Goal: Information Seeking & Learning: Check status

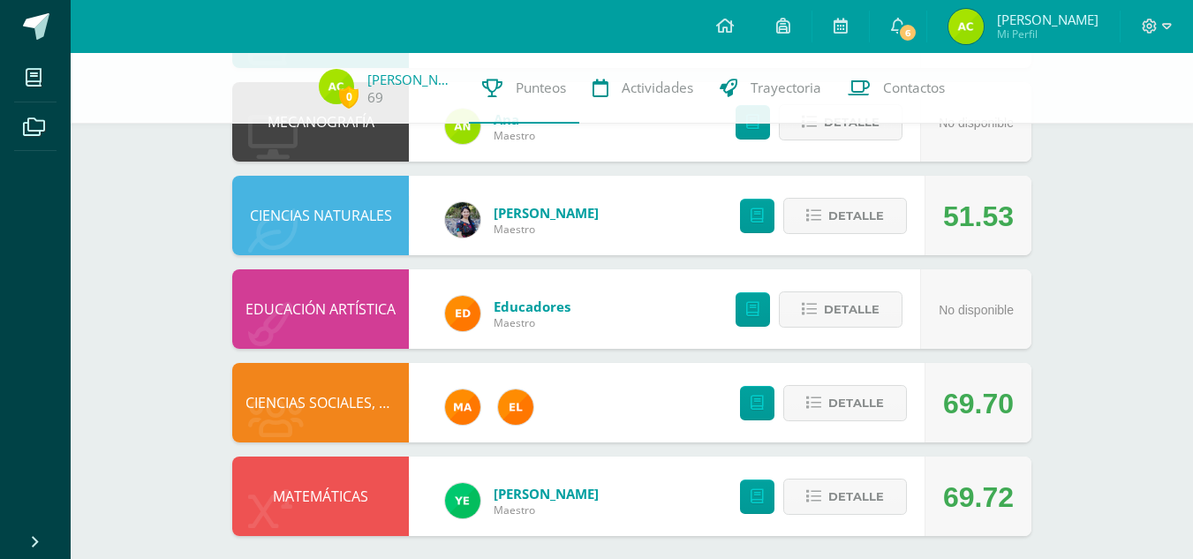
scroll to position [957, 0]
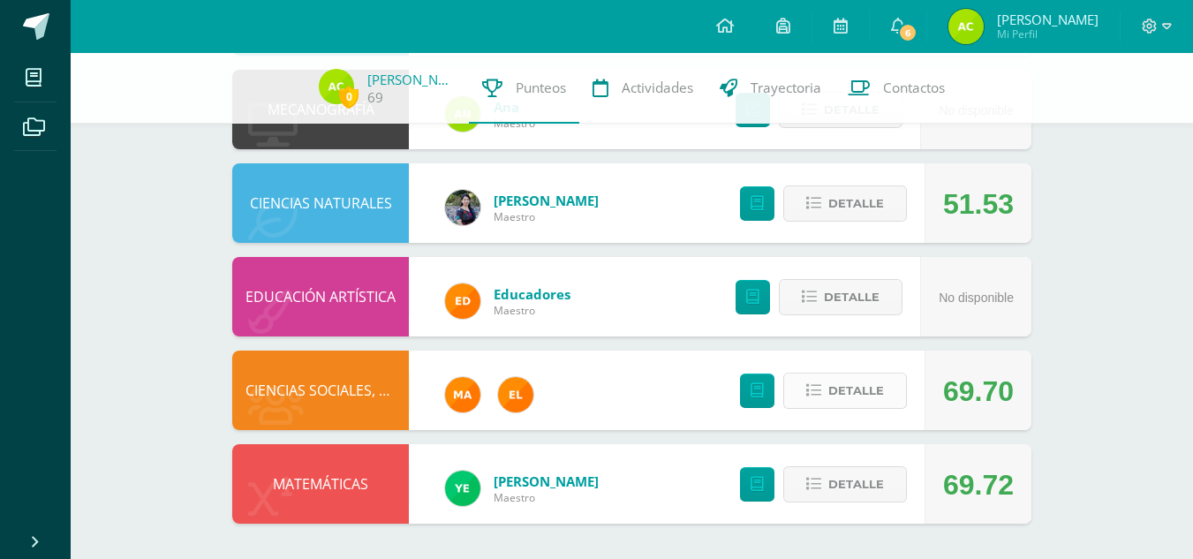
click at [829, 391] on button "Detalle" at bounding box center [845, 391] width 124 height 36
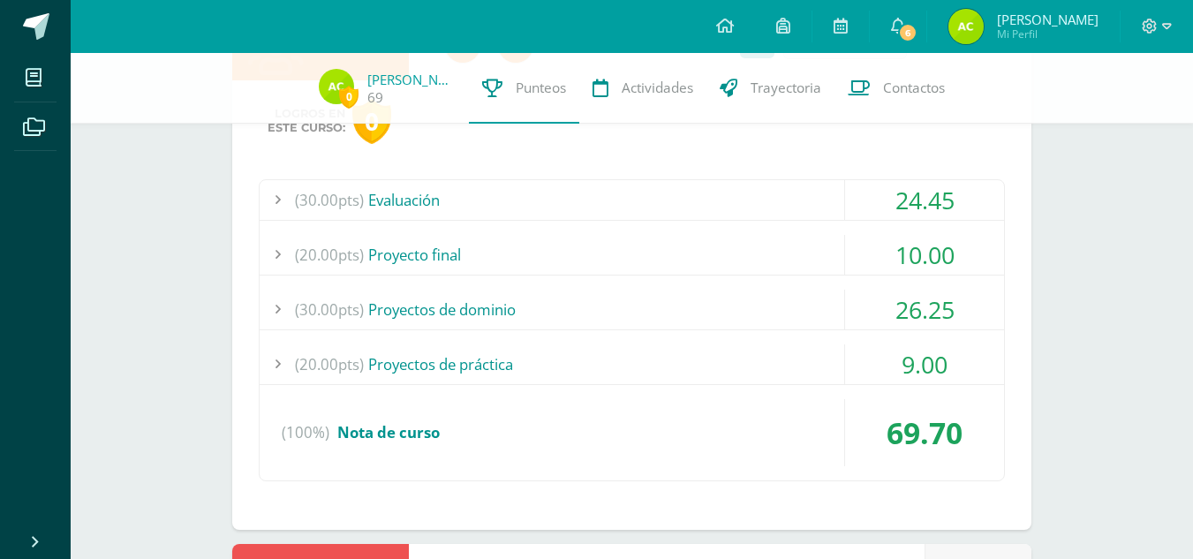
scroll to position [1301, 0]
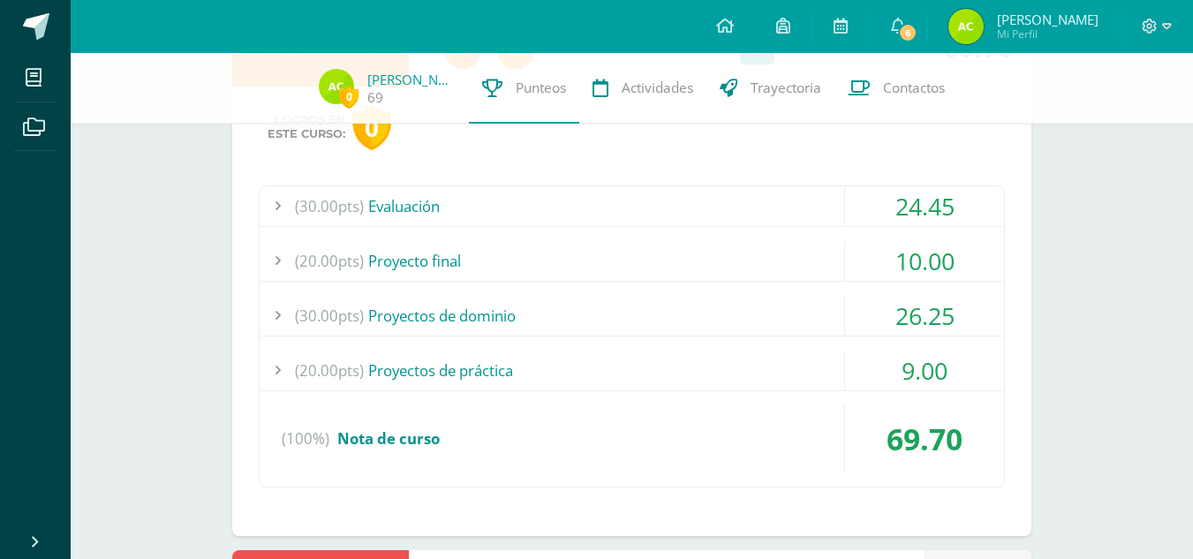
click at [897, 214] on div "24.45" at bounding box center [924, 206] width 159 height 40
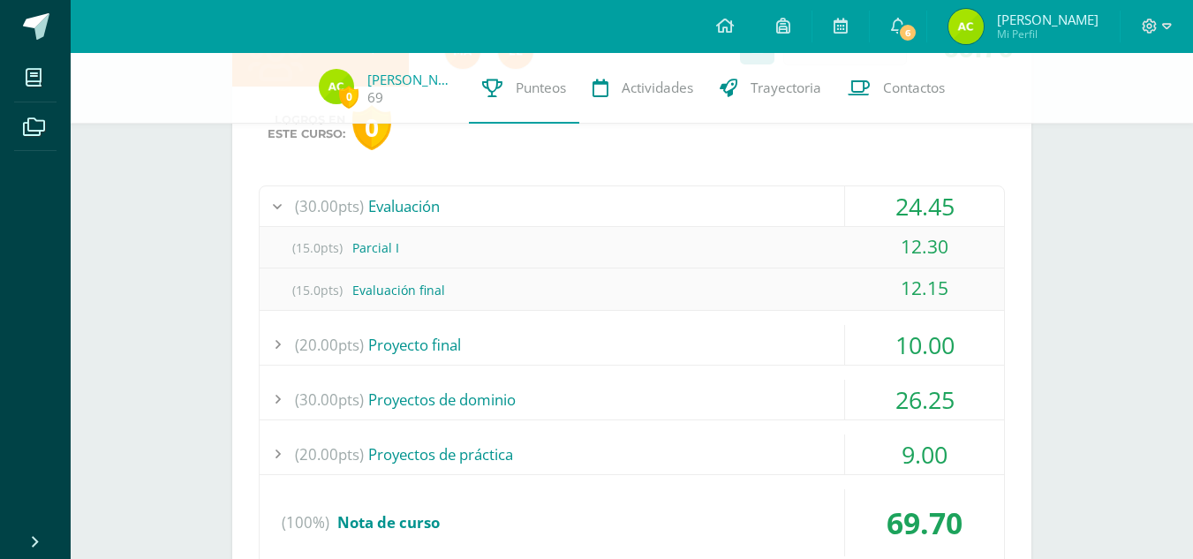
click at [897, 214] on div "24.45" at bounding box center [924, 206] width 159 height 40
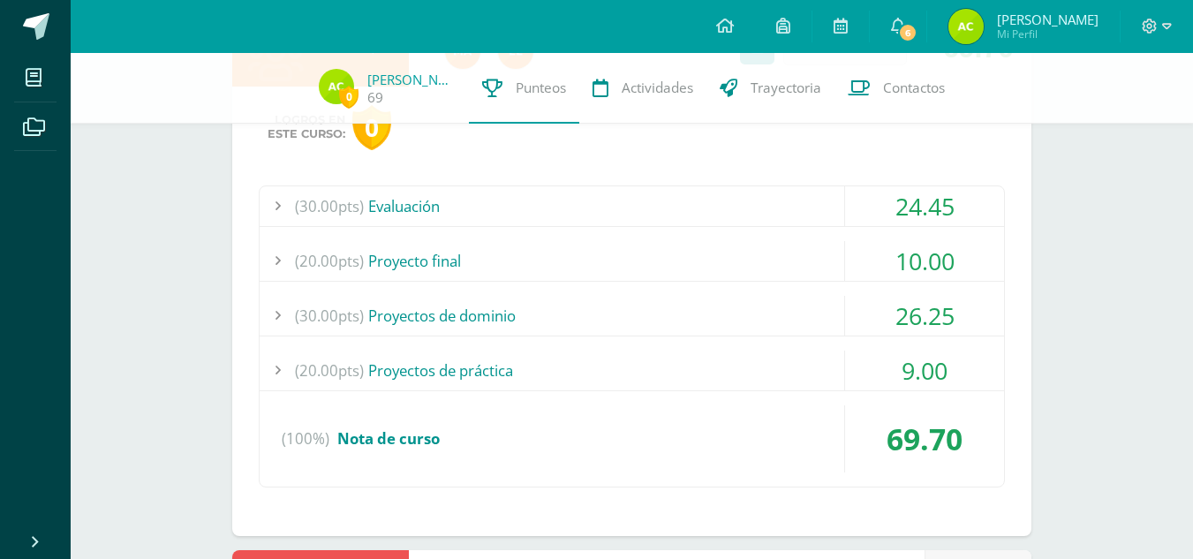
click at [880, 255] on div "10.00" at bounding box center [924, 261] width 159 height 40
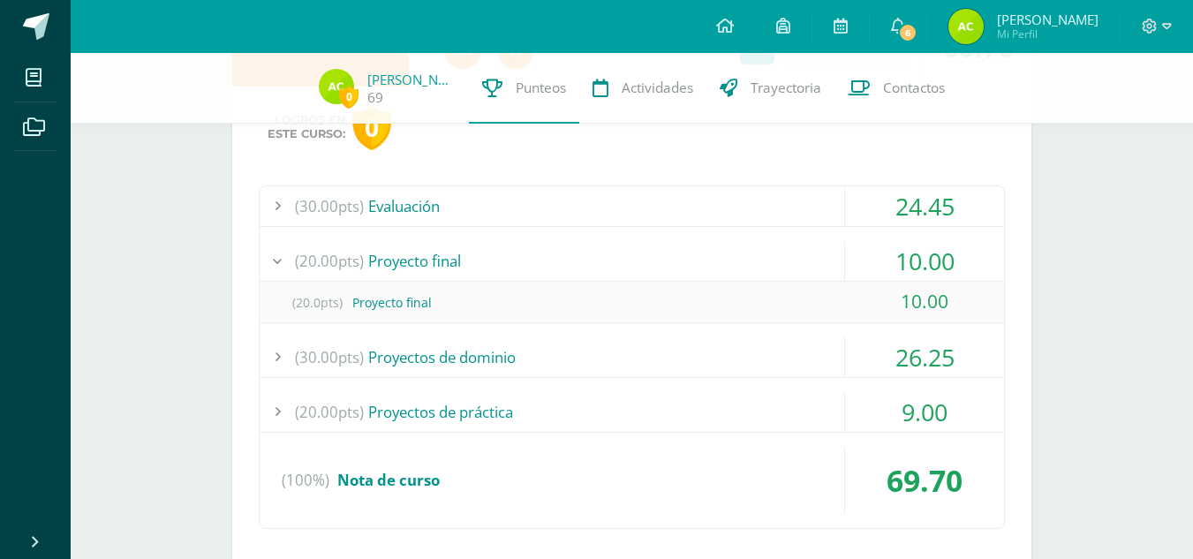
click at [880, 255] on div "10.00" at bounding box center [924, 261] width 159 height 40
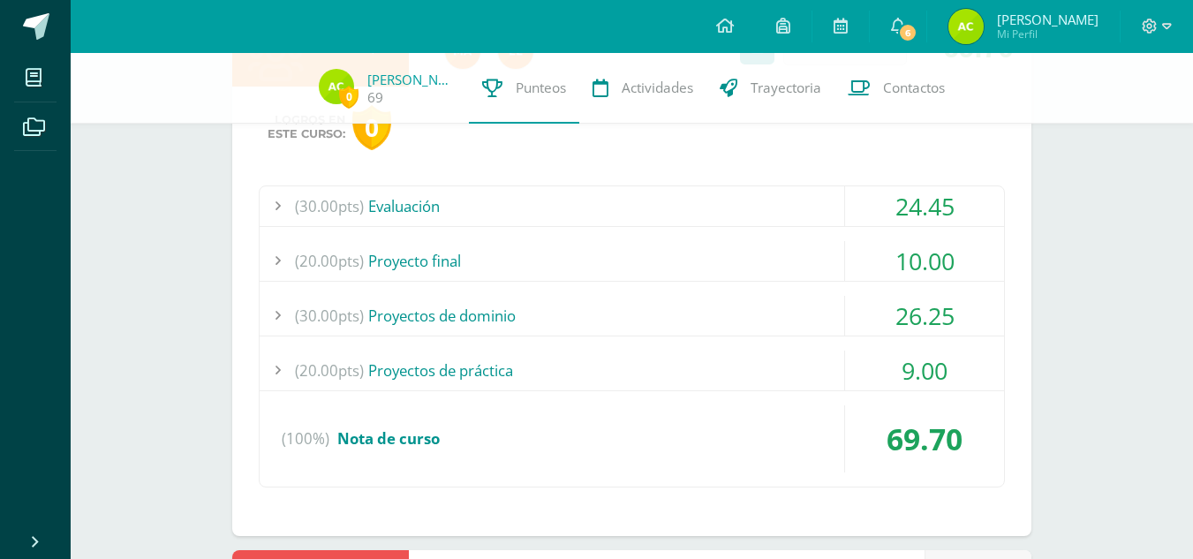
click at [884, 322] on div "26.25" at bounding box center [924, 316] width 159 height 40
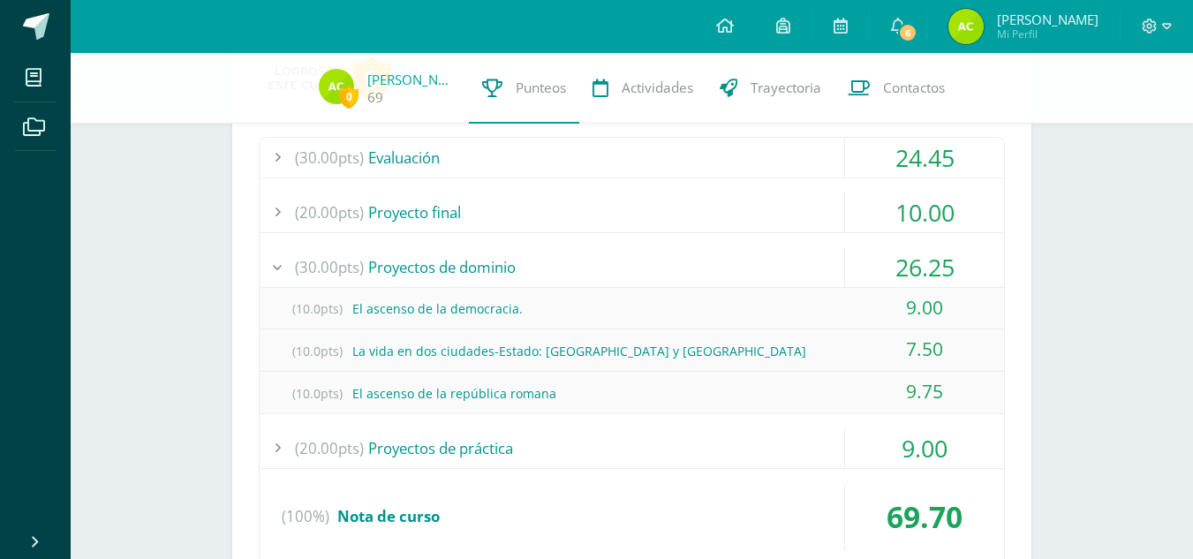
scroll to position [1352, 0]
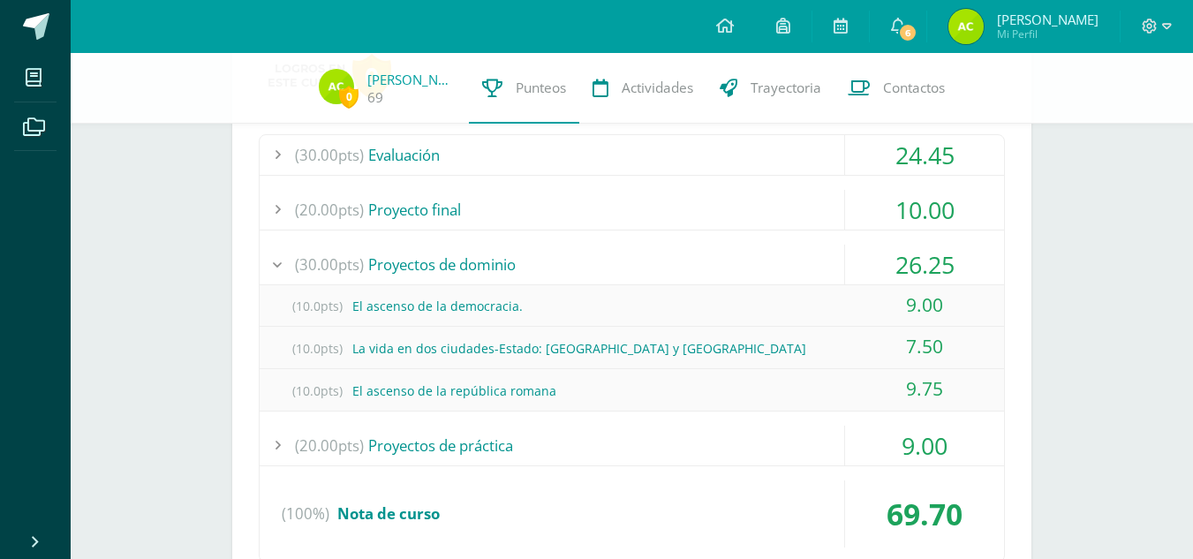
click at [925, 269] on div "26.25" at bounding box center [924, 265] width 159 height 40
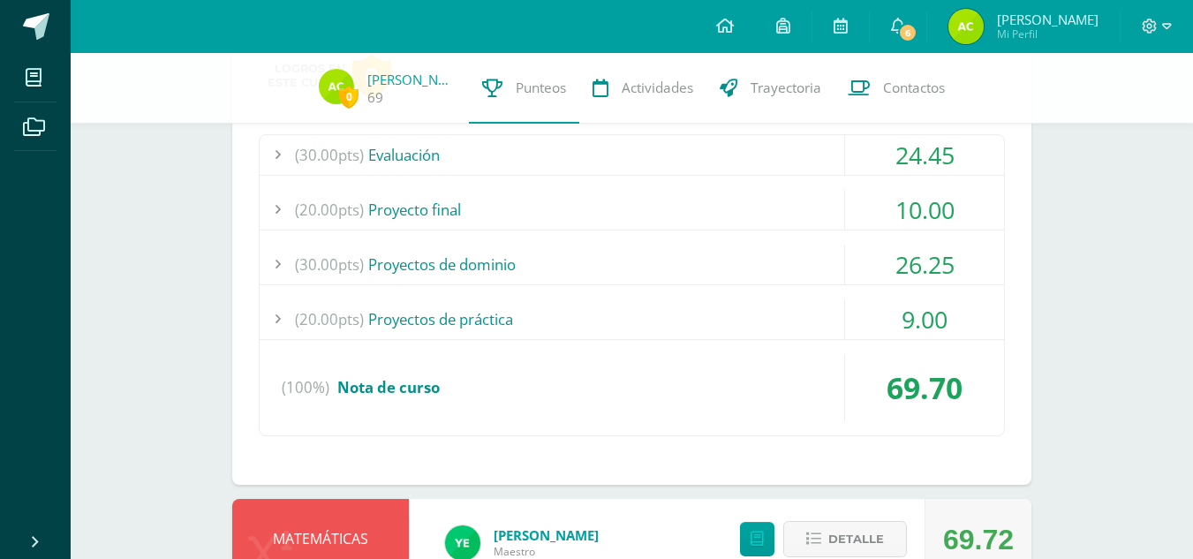
click at [889, 319] on div "9.00" at bounding box center [924, 319] width 159 height 40
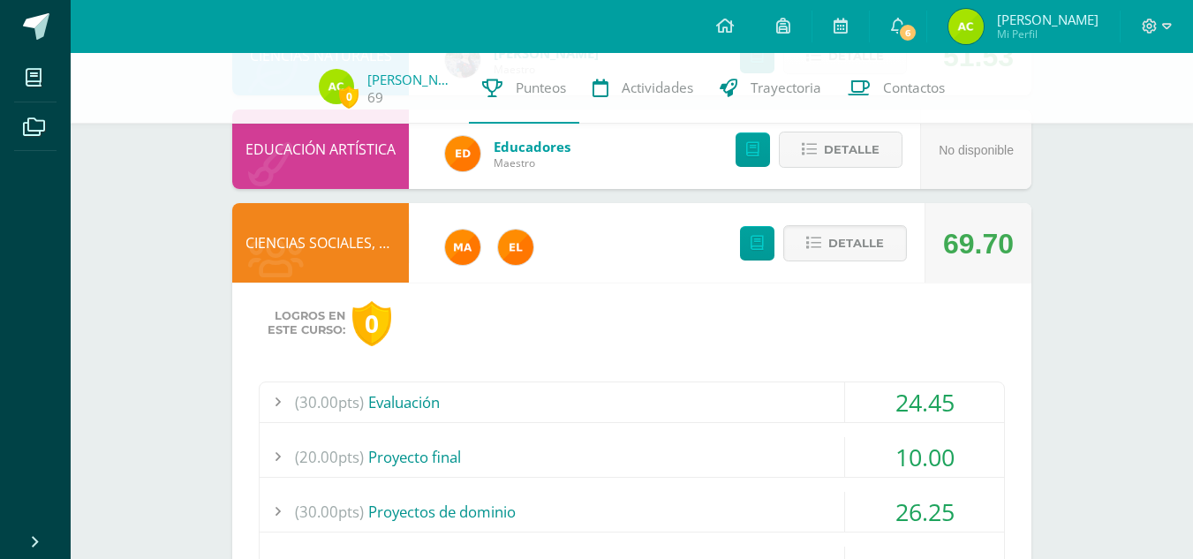
scroll to position [1104, 0]
click at [803, 253] on button "Detalle" at bounding box center [845, 244] width 124 height 36
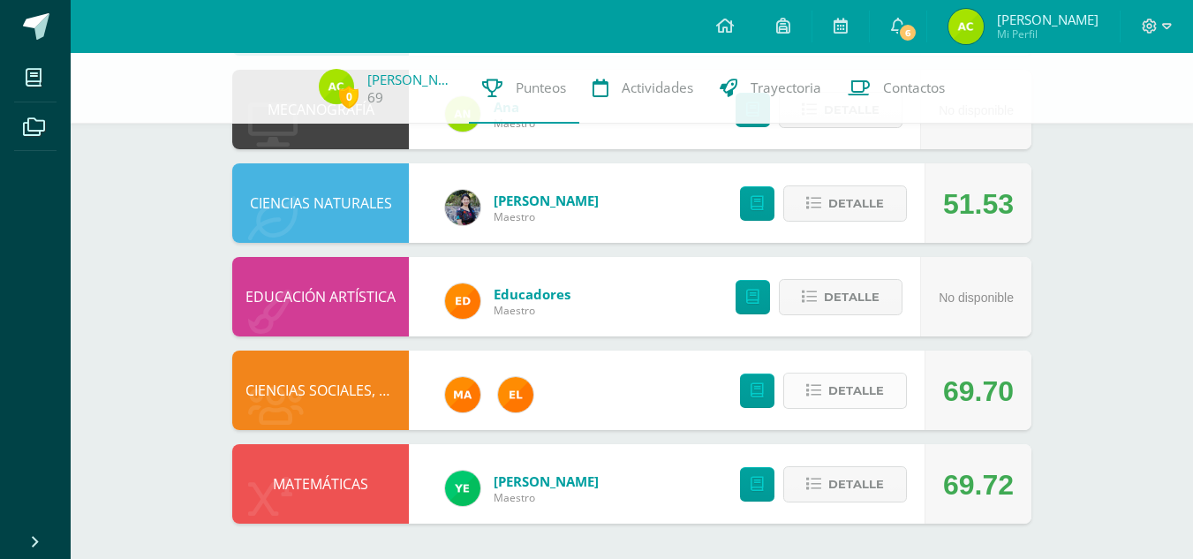
scroll to position [957, 0]
click at [862, 389] on span "Detalle" at bounding box center [857, 391] width 56 height 33
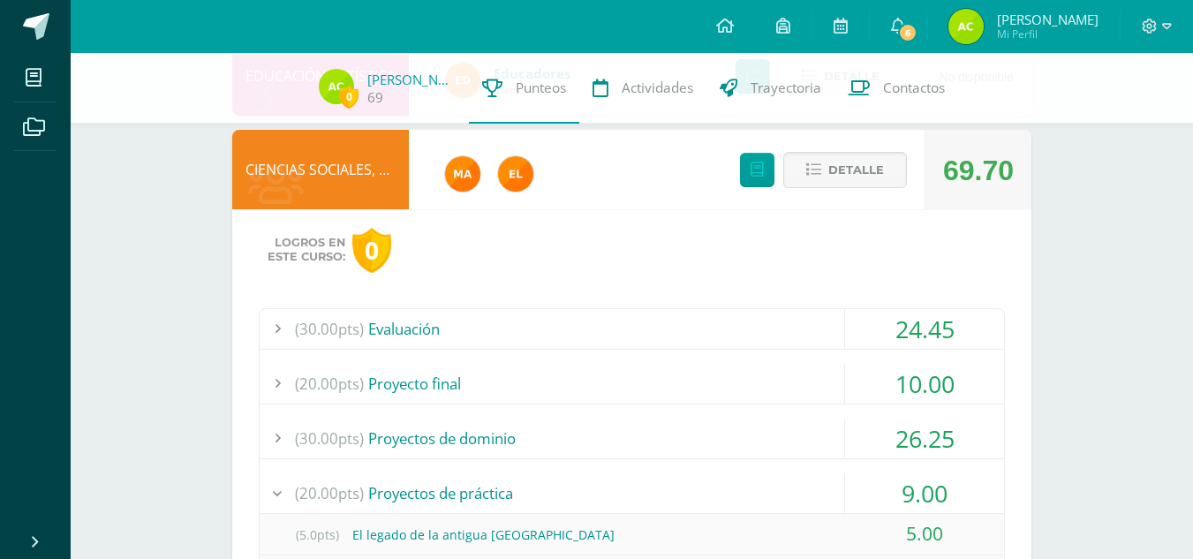
scroll to position [1179, 0]
click at [898, 382] on div "10.00" at bounding box center [924, 383] width 159 height 40
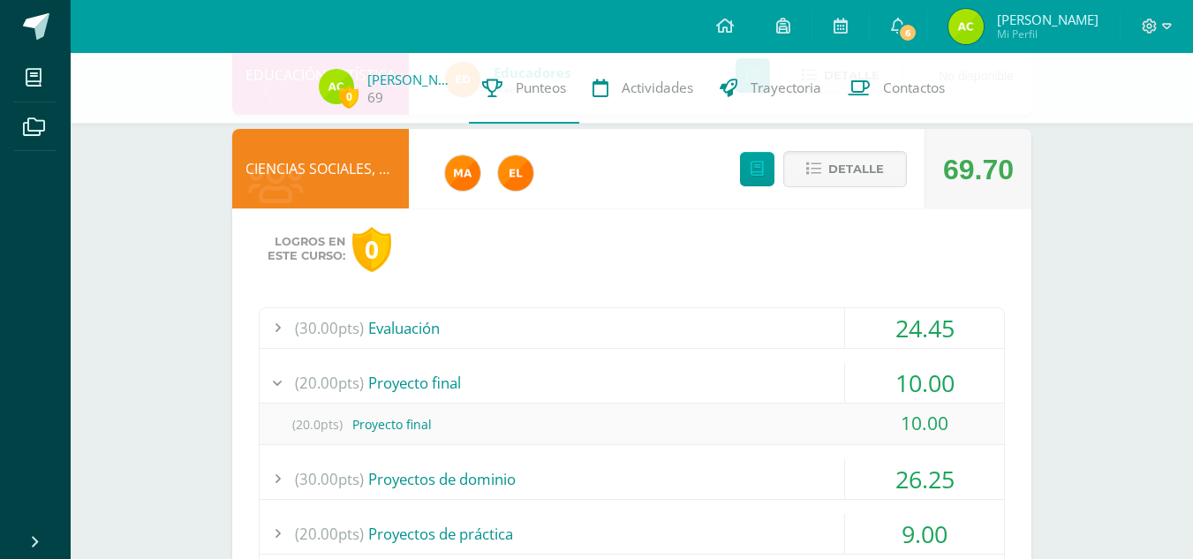
click at [898, 382] on div "10.00" at bounding box center [924, 383] width 159 height 40
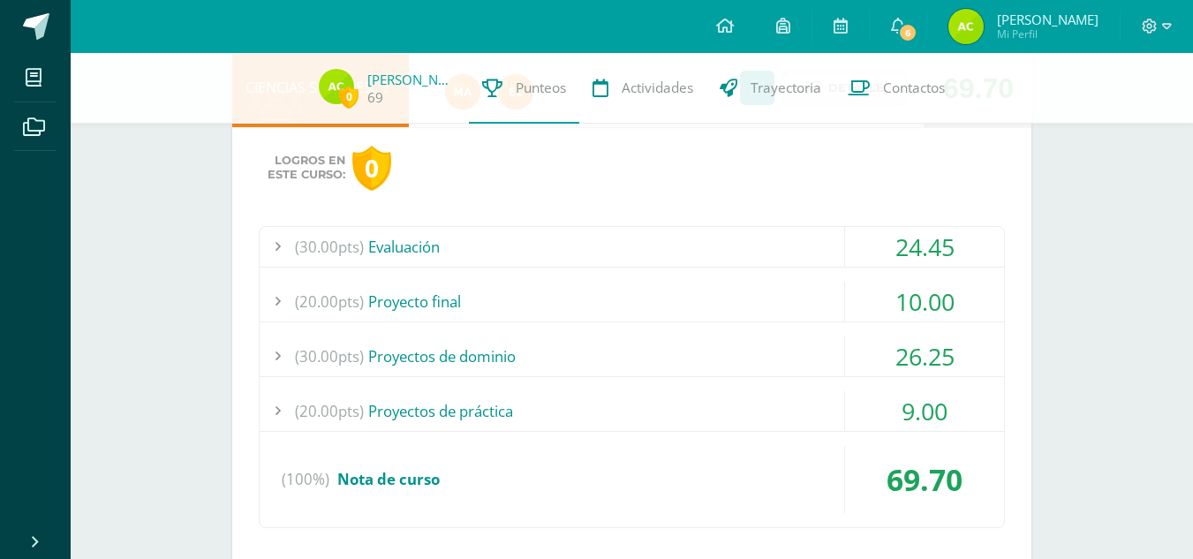
scroll to position [1261, 0]
click at [924, 421] on div "9.00" at bounding box center [924, 410] width 159 height 40
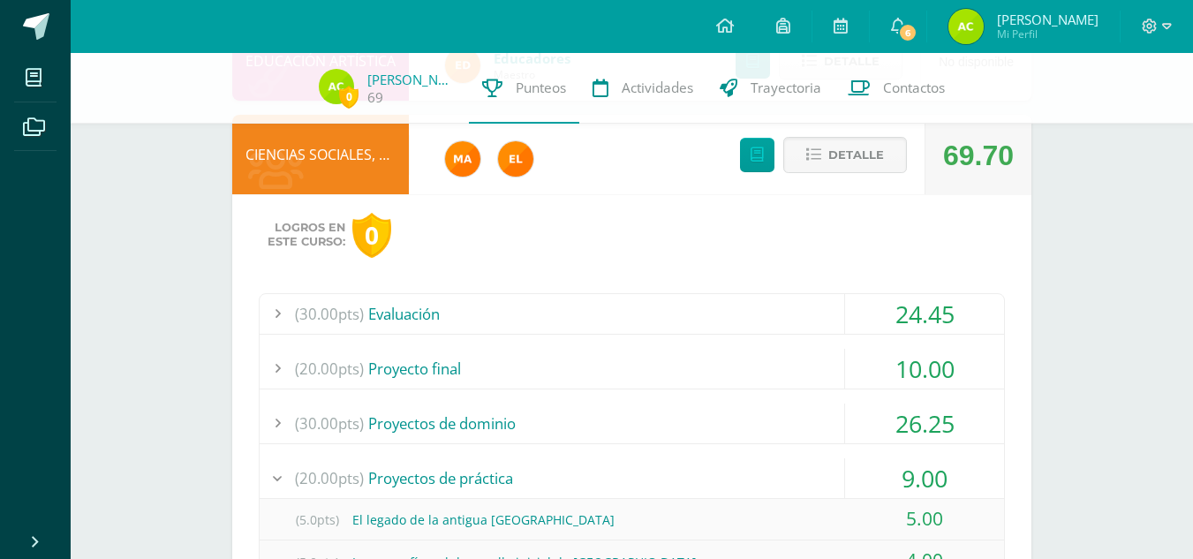
scroll to position [1192, 0]
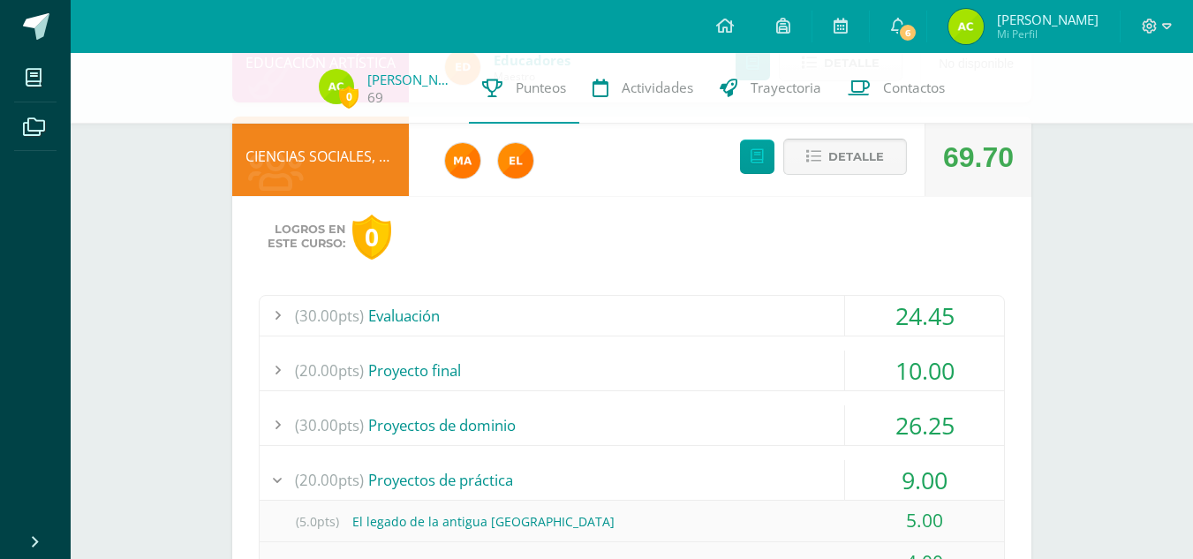
click at [823, 152] on button "Detalle" at bounding box center [845, 157] width 124 height 36
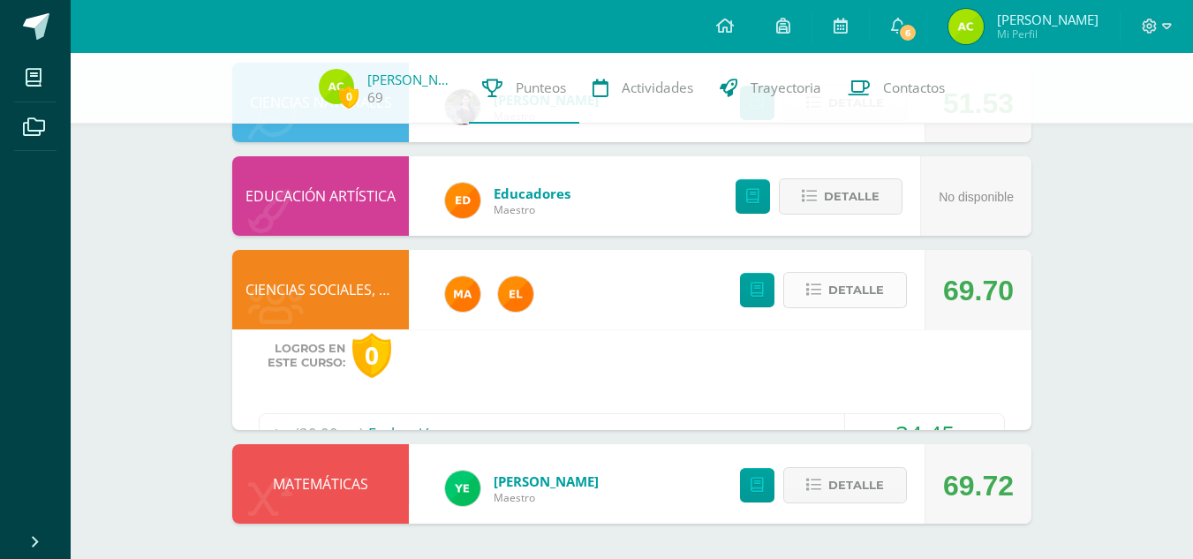
scroll to position [957, 0]
